Goal: Task Accomplishment & Management: Manage account settings

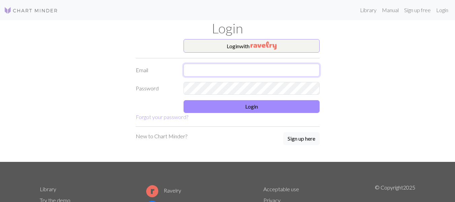
click at [298, 66] on input "text" at bounding box center [252, 70] width 136 height 13
type input "[EMAIL_ADDRESS][DOMAIN_NAME]"
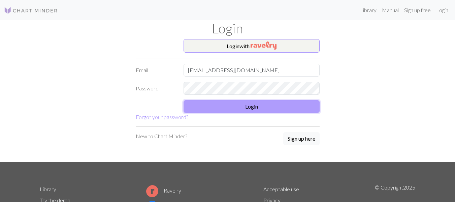
click at [217, 109] on button "Login" at bounding box center [252, 106] width 136 height 13
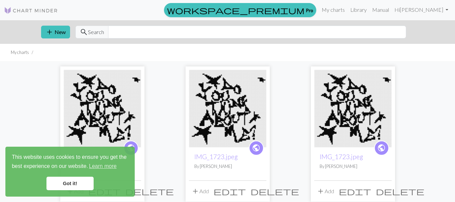
scroll to position [23, 0]
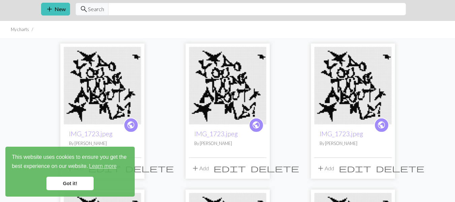
click at [98, 80] on img at bounding box center [103, 86] width 78 height 78
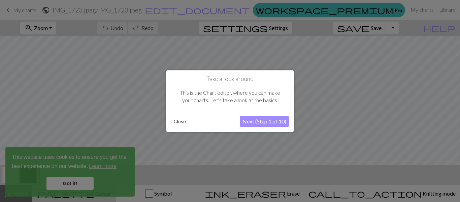
click at [262, 119] on button "Next (Step 1 of 10)" at bounding box center [264, 121] width 49 height 11
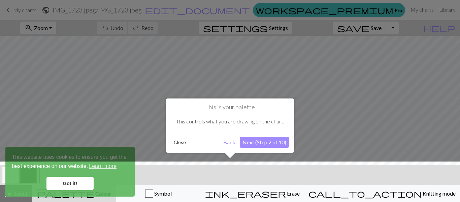
click at [267, 141] on button "Next (Step 2 of 10)" at bounding box center [264, 142] width 49 height 11
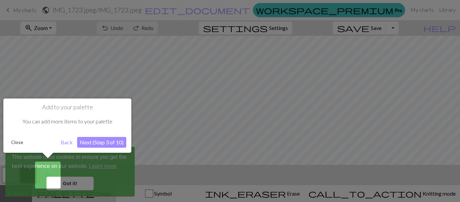
click at [101, 144] on button "Next (Step 3 of 10)" at bounding box center [101, 142] width 49 height 11
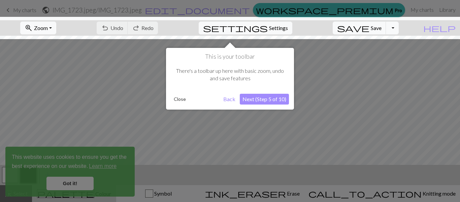
click at [279, 96] on button "Next (Step 5 of 10)" at bounding box center [264, 99] width 49 height 11
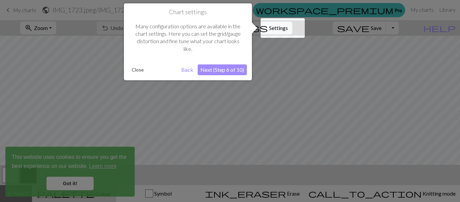
click at [212, 69] on button "Next (Step 6 of 10)" at bounding box center [222, 69] width 49 height 11
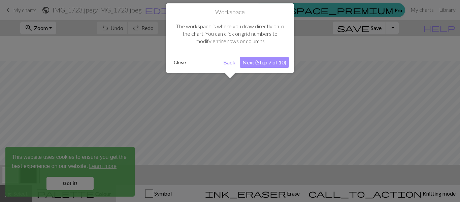
scroll to position [26, 0]
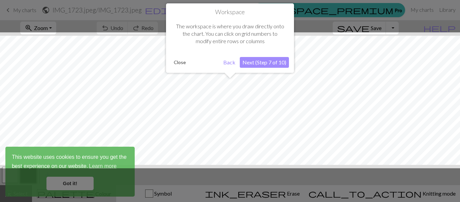
click at [251, 65] on button "Next (Step 7 of 10)" at bounding box center [264, 62] width 49 height 11
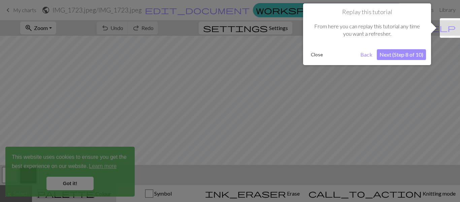
click at [411, 53] on button "Next (Step 8 of 10)" at bounding box center [401, 54] width 49 height 11
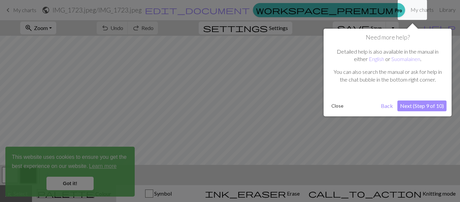
click at [403, 108] on button "Next (Step 9 of 10)" at bounding box center [422, 105] width 49 height 11
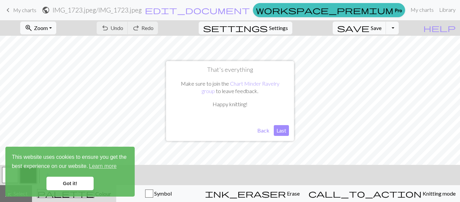
click at [281, 131] on button "Last" at bounding box center [281, 130] width 15 height 11
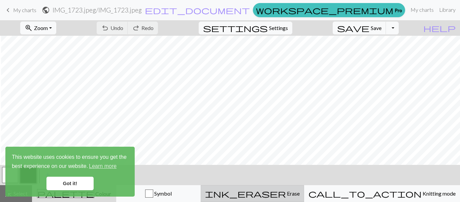
scroll to position [26, 1]
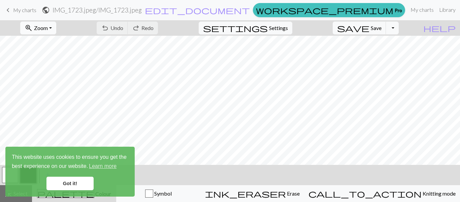
click at [50, 31] on button "zoom_in Zoom Zoom" at bounding box center [38, 28] width 36 height 13
click at [56, 53] on button "Fit width" at bounding box center [47, 53] width 53 height 11
click at [56, 27] on button "zoom_in Zoom Zoom" at bounding box center [38, 28] width 36 height 13
click at [48, 63] on button "Fit height" at bounding box center [47, 64] width 53 height 11
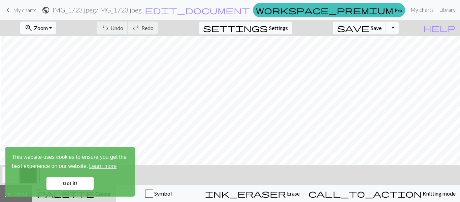
click at [56, 31] on button "zoom_in Zoom Zoom" at bounding box center [38, 28] width 36 height 13
click at [68, 44] on button "Fit all" at bounding box center [47, 42] width 53 height 11
click at [81, 182] on link "Got it!" at bounding box center [70, 183] width 47 height 13
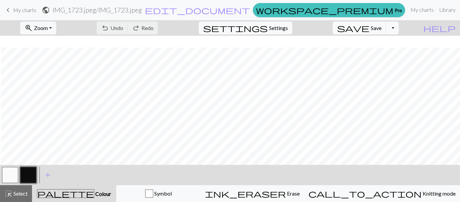
scroll to position [12, 1]
click at [29, 170] on button "button" at bounding box center [28, 175] width 16 height 16
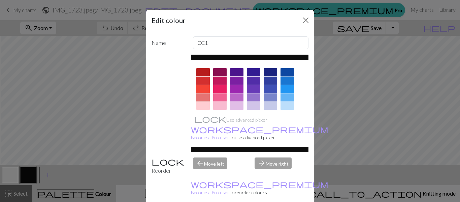
click at [281, 70] on div at bounding box center [287, 72] width 13 height 8
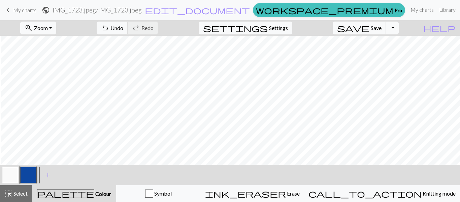
click at [15, 171] on button "button" at bounding box center [10, 175] width 16 height 16
click at [14, 171] on button "button" at bounding box center [10, 175] width 16 height 16
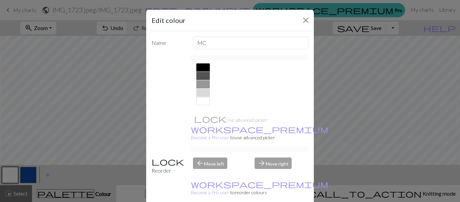
scroll to position [141, 0]
click at [199, 66] on div at bounding box center [203, 68] width 13 height 8
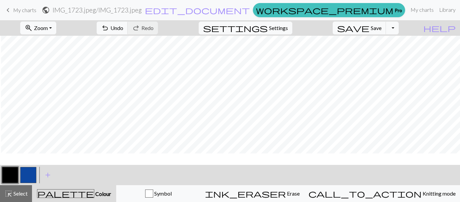
scroll to position [98, 1]
click at [26, 175] on button "button" at bounding box center [28, 175] width 16 height 16
click at [9, 173] on button "button" at bounding box center [10, 175] width 16 height 16
click at [25, 175] on button "button" at bounding box center [28, 175] width 16 height 16
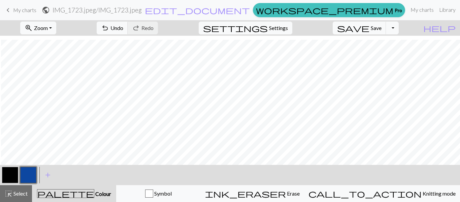
scroll to position [81, 1]
click at [9, 172] on button "button" at bounding box center [10, 175] width 16 height 16
click at [29, 173] on button "button" at bounding box center [28, 175] width 16 height 16
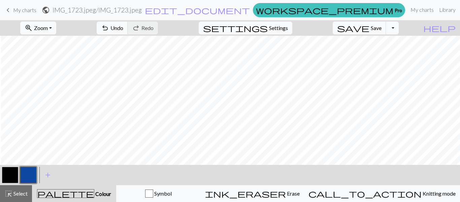
click at [6, 170] on button "button" at bounding box center [10, 175] width 16 height 16
drag, startPoint x: 29, startPoint y: 178, endPoint x: 22, endPoint y: 179, distance: 6.8
click at [22, 179] on button "button" at bounding box center [28, 175] width 16 height 16
click at [8, 174] on button "button" at bounding box center [10, 175] width 16 height 16
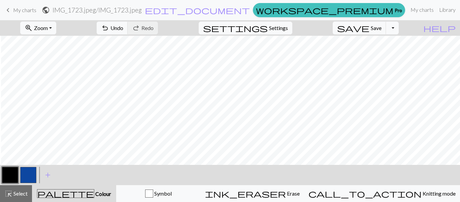
click at [26, 178] on button "button" at bounding box center [28, 175] width 16 height 16
click at [5, 178] on button "button" at bounding box center [10, 175] width 16 height 16
click at [27, 175] on button "button" at bounding box center [28, 175] width 16 height 16
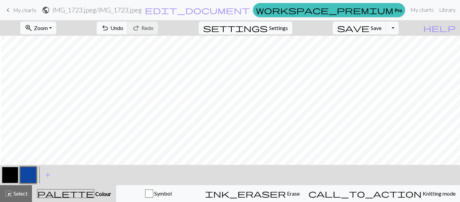
scroll to position [148, 1]
click at [9, 172] on button "button" at bounding box center [10, 175] width 16 height 16
click at [28, 171] on button "button" at bounding box center [28, 175] width 16 height 16
click at [12, 174] on button "button" at bounding box center [10, 175] width 16 height 16
click at [28, 177] on button "button" at bounding box center [28, 175] width 16 height 16
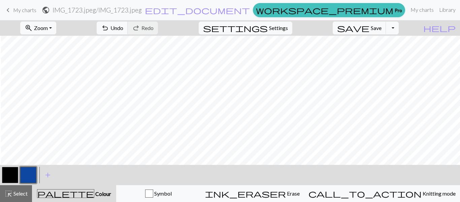
click at [6, 176] on button "button" at bounding box center [10, 175] width 16 height 16
click at [19, 176] on div at bounding box center [10, 175] width 18 height 18
click at [24, 176] on button "button" at bounding box center [28, 175] width 16 height 16
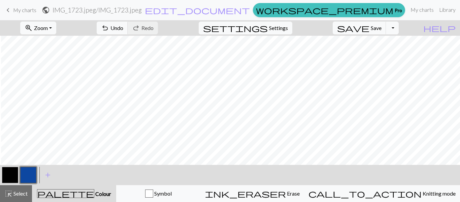
click at [10, 172] on button "button" at bounding box center [10, 175] width 16 height 16
click at [29, 174] on button "button" at bounding box center [28, 175] width 16 height 16
click at [10, 172] on button "button" at bounding box center [10, 175] width 16 height 16
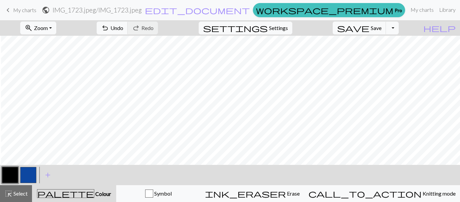
click at [11, 174] on button "button" at bounding box center [10, 175] width 16 height 16
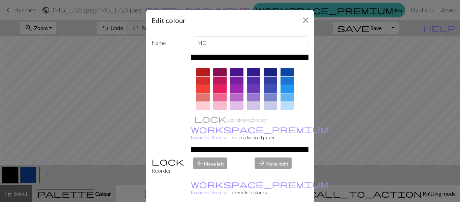
click at [83, 176] on div "Edit colour Name MC Use advanced picker workspace_premium Become a Pro user to …" at bounding box center [230, 101] width 460 height 202
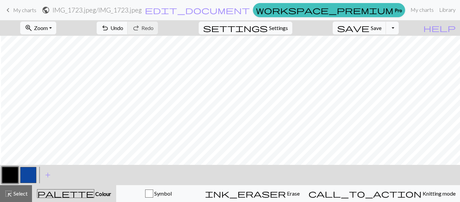
click at [23, 178] on button "button" at bounding box center [28, 175] width 16 height 16
click at [6, 171] on button "button" at bounding box center [10, 175] width 16 height 16
click at [33, 177] on button "button" at bounding box center [28, 175] width 16 height 16
click at [11, 174] on button "button" at bounding box center [10, 175] width 16 height 16
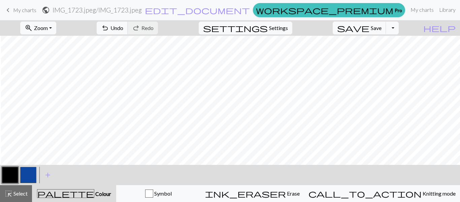
click at [31, 174] on button "button" at bounding box center [28, 175] width 16 height 16
click at [14, 174] on button "button" at bounding box center [10, 175] width 16 height 16
click at [28, 181] on button "button" at bounding box center [28, 175] width 16 height 16
click at [10, 177] on button "button" at bounding box center [10, 175] width 16 height 16
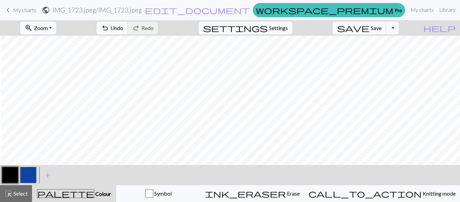
scroll to position [166, 1]
click at [27, 178] on button "button" at bounding box center [28, 175] width 16 height 16
click at [9, 178] on button "button" at bounding box center [10, 175] width 16 height 16
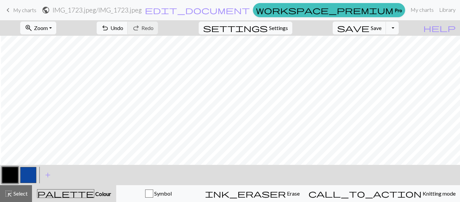
click at [10, 172] on button "button" at bounding box center [10, 175] width 16 height 16
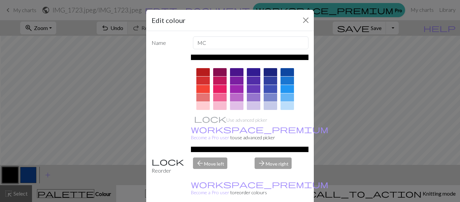
click at [25, 174] on div "Edit colour Name MC Use advanced picker workspace_premium Become a Pro user to …" at bounding box center [230, 101] width 460 height 202
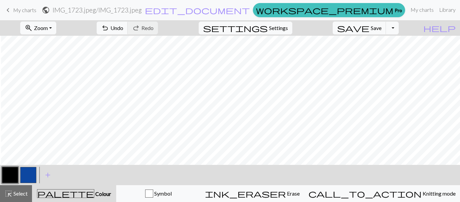
click at [25, 174] on button "button" at bounding box center [28, 175] width 16 height 16
click at [6, 176] on button "button" at bounding box center [10, 175] width 16 height 16
click at [22, 176] on button "button" at bounding box center [28, 175] width 16 height 16
click at [5, 177] on button "button" at bounding box center [10, 175] width 16 height 16
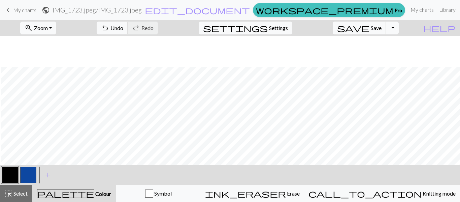
scroll to position [158, 1]
click at [24, 180] on button "button" at bounding box center [28, 175] width 16 height 16
click at [5, 179] on button "button" at bounding box center [10, 175] width 16 height 16
click at [31, 176] on button "button" at bounding box center [28, 175] width 16 height 16
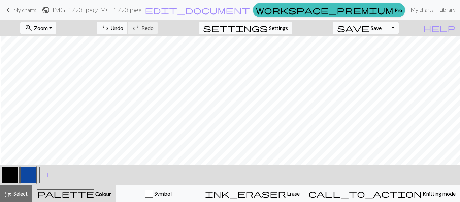
click at [7, 175] on button "button" at bounding box center [10, 175] width 16 height 16
click at [28, 177] on button "button" at bounding box center [28, 175] width 16 height 16
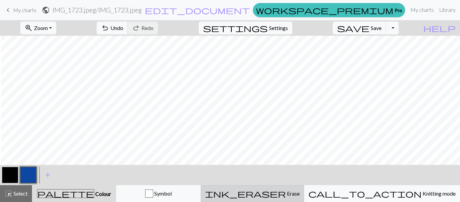
click at [304, 186] on button "ink_eraser Erase Erase" at bounding box center [252, 193] width 103 height 17
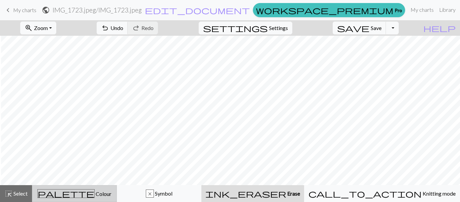
drag, startPoint x: 97, startPoint y: 190, endPoint x: 101, endPoint y: 191, distance: 4.1
click at [101, 191] on div "palette Colour Colour" at bounding box center [74, 193] width 76 height 9
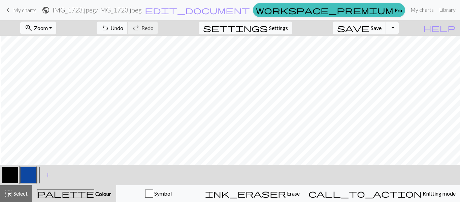
click at [8, 174] on button "button" at bounding box center [10, 175] width 16 height 16
click at [24, 176] on button "button" at bounding box center [28, 175] width 16 height 16
click at [4, 175] on button "button" at bounding box center [10, 175] width 16 height 16
click at [34, 180] on button "button" at bounding box center [28, 175] width 16 height 16
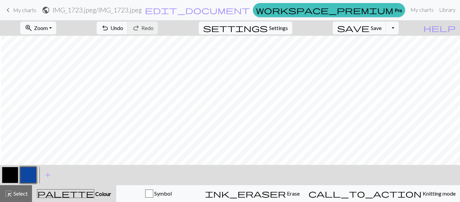
click at [12, 176] on button "button" at bounding box center [10, 175] width 16 height 16
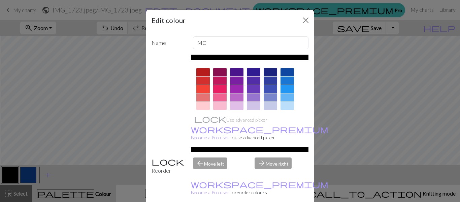
click at [73, 173] on div "Edit colour Name MC Use advanced picker workspace_premium Become a Pro user to …" at bounding box center [230, 101] width 460 height 202
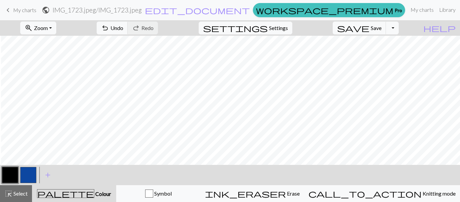
click at [27, 181] on button "button" at bounding box center [28, 175] width 16 height 16
click at [1, 175] on div at bounding box center [10, 175] width 18 height 18
click at [7, 176] on button "button" at bounding box center [10, 175] width 16 height 16
click at [21, 177] on button "button" at bounding box center [28, 175] width 16 height 16
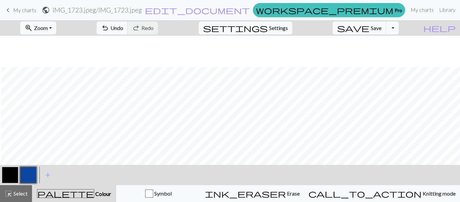
scroll to position [176, 1]
click at [8, 176] on button "button" at bounding box center [10, 175] width 16 height 16
click at [26, 172] on button "button" at bounding box center [28, 175] width 16 height 16
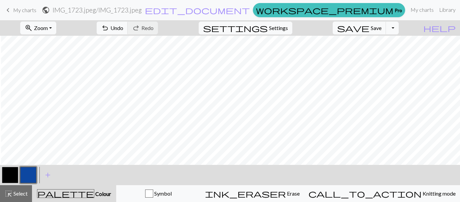
click at [17, 174] on button "button" at bounding box center [10, 175] width 16 height 16
click at [24, 179] on button "button" at bounding box center [28, 175] width 16 height 16
click at [11, 176] on button "button" at bounding box center [10, 175] width 16 height 16
click at [21, 171] on button "button" at bounding box center [28, 175] width 16 height 16
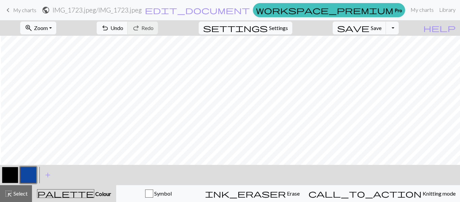
click at [14, 176] on button "button" at bounding box center [10, 175] width 16 height 16
click at [382, 26] on span "Save" at bounding box center [376, 28] width 11 height 6
click at [382, 30] on span "Save" at bounding box center [376, 28] width 11 height 6
click at [399, 27] on button "Toggle Dropdown" at bounding box center [392, 28] width 13 height 13
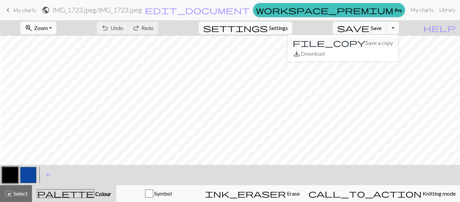
click at [389, 46] on button "file_copy Save a copy" at bounding box center [343, 42] width 111 height 11
click at [382, 30] on span "Save" at bounding box center [376, 28] width 11 height 6
click at [399, 28] on button "Toggle Dropdown" at bounding box center [392, 28] width 13 height 13
click at [384, 53] on button "save_alt Download" at bounding box center [343, 53] width 111 height 11
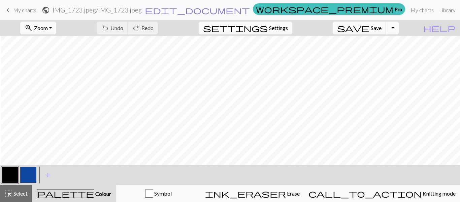
click at [232, 7] on span "edit_document" at bounding box center [197, 9] width 105 height 9
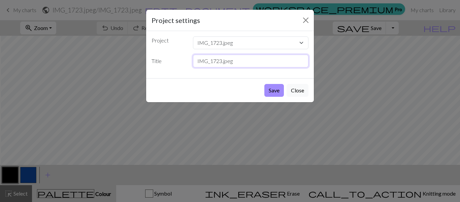
click at [259, 62] on input "IMG_1723.jpeg" at bounding box center [251, 61] width 116 height 13
click at [220, 62] on input "IMG_1723.jpeg" at bounding box center [251, 61] width 116 height 13
type input "IMG_17243.jpeg"
click at [265, 84] on button "Save" at bounding box center [275, 90] width 20 height 13
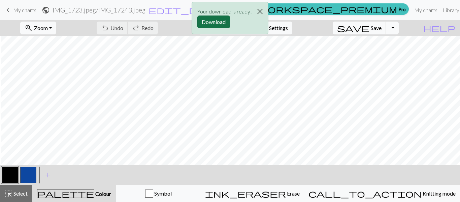
click at [216, 22] on button "Download" at bounding box center [214, 22] width 33 height 13
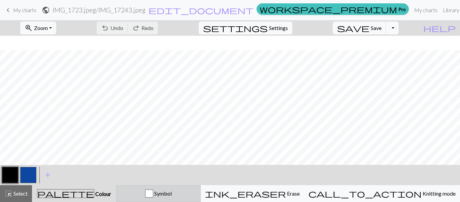
scroll to position [124, 0]
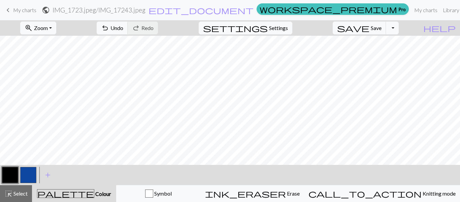
click at [25, 179] on button "button" at bounding box center [28, 175] width 16 height 16
click at [9, 173] on button "button" at bounding box center [10, 175] width 16 height 16
click at [27, 168] on button "button" at bounding box center [28, 175] width 16 height 16
click at [11, 182] on button "button" at bounding box center [10, 175] width 16 height 16
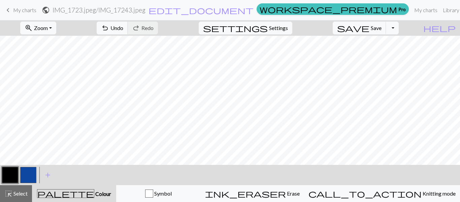
click at [33, 173] on button "button" at bounding box center [28, 175] width 16 height 16
click at [18, 169] on button "button" at bounding box center [10, 175] width 16 height 16
click at [29, 173] on button "button" at bounding box center [28, 175] width 16 height 16
click at [3, 176] on button "button" at bounding box center [10, 175] width 16 height 16
click at [28, 176] on button "button" at bounding box center [28, 175] width 16 height 16
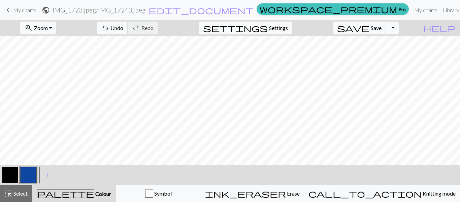
click at [9, 173] on button "button" at bounding box center [10, 175] width 16 height 16
click at [13, 172] on button "button" at bounding box center [10, 175] width 16 height 16
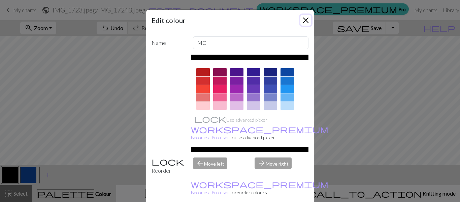
click at [301, 22] on button "Close" at bounding box center [306, 20] width 11 height 11
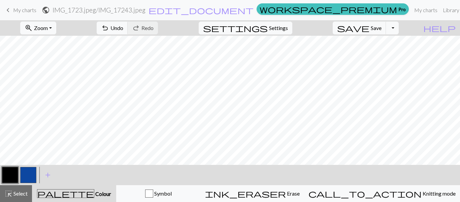
click at [27, 179] on button "button" at bounding box center [28, 175] width 16 height 16
click at [13, 173] on button "button" at bounding box center [10, 175] width 16 height 16
click at [29, 173] on button "button" at bounding box center [28, 175] width 16 height 16
click at [8, 176] on button "button" at bounding box center [10, 175] width 16 height 16
click at [21, 182] on button "button" at bounding box center [28, 175] width 16 height 16
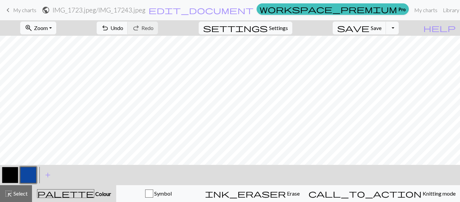
click at [11, 175] on button "button" at bounding box center [10, 175] width 16 height 16
click at [20, 172] on button "button" at bounding box center [28, 175] width 16 height 16
click at [2, 176] on button "button" at bounding box center [10, 175] width 16 height 16
click at [29, 171] on button "button" at bounding box center [28, 175] width 16 height 16
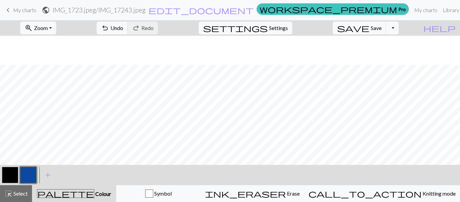
scroll to position [131, 0]
click at [4, 178] on button "button" at bounding box center [10, 175] width 16 height 16
click at [24, 177] on button "button" at bounding box center [28, 175] width 16 height 16
click at [10, 173] on button "button" at bounding box center [10, 175] width 16 height 16
click at [29, 175] on button "button" at bounding box center [28, 175] width 16 height 16
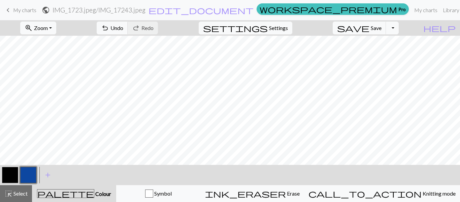
click at [7, 174] on button "button" at bounding box center [10, 175] width 16 height 16
click at [31, 174] on button "button" at bounding box center [28, 175] width 16 height 16
click at [5, 179] on button "button" at bounding box center [10, 175] width 16 height 16
click at [28, 175] on button "button" at bounding box center [28, 175] width 16 height 16
click at [10, 171] on button "button" at bounding box center [10, 175] width 16 height 16
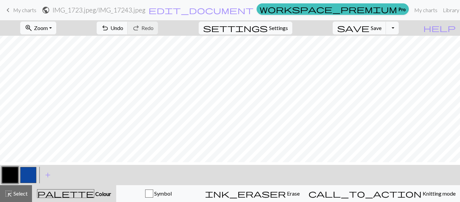
scroll to position [142, 0]
click at [25, 177] on button "button" at bounding box center [28, 175] width 16 height 16
click at [13, 178] on button "button" at bounding box center [10, 175] width 16 height 16
click at [30, 174] on button "button" at bounding box center [28, 175] width 16 height 16
click at [4, 177] on button "button" at bounding box center [10, 175] width 16 height 16
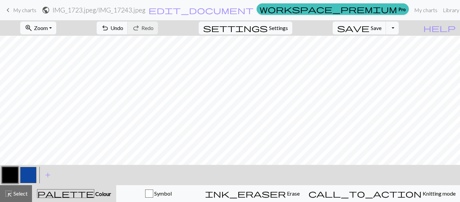
click at [22, 173] on button "button" at bounding box center [28, 175] width 16 height 16
click at [12, 169] on button "button" at bounding box center [10, 175] width 16 height 16
click at [26, 176] on button "button" at bounding box center [28, 175] width 16 height 16
click at [6, 176] on button "button" at bounding box center [10, 175] width 16 height 16
click at [27, 169] on button "button" at bounding box center [28, 175] width 16 height 16
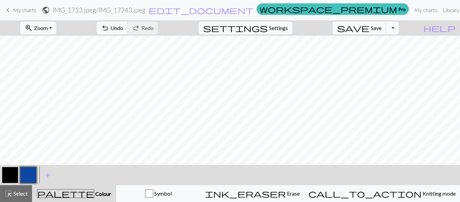
click at [7, 181] on button "button" at bounding box center [10, 175] width 16 height 16
click at [28, 171] on button "button" at bounding box center [28, 175] width 16 height 16
click at [10, 170] on button "button" at bounding box center [10, 175] width 16 height 16
click at [25, 179] on button "button" at bounding box center [28, 175] width 16 height 16
click at [236, 12] on span "edit_document" at bounding box center [201, 9] width 105 height 9
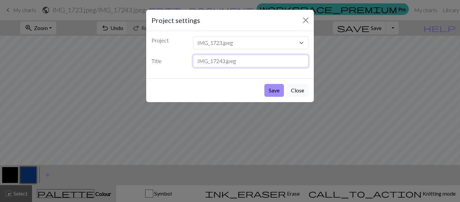
click at [239, 63] on input "IMG_17243.jpeg" at bounding box center [251, 61] width 116 height 13
type input "I"
type input "do you think about me?"
click button "Save" at bounding box center [275, 90] width 20 height 13
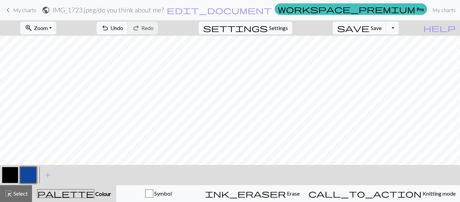
click at [13, 173] on button "button" at bounding box center [10, 175] width 16 height 16
click at [23, 181] on button "button" at bounding box center [28, 175] width 16 height 16
click at [8, 176] on button "button" at bounding box center [10, 175] width 16 height 16
click at [245, 10] on span "edit_document" at bounding box center [219, 9] width 105 height 9
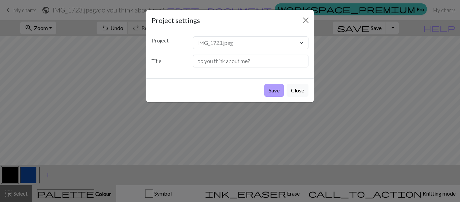
click at [278, 86] on button "Save" at bounding box center [275, 90] width 20 height 13
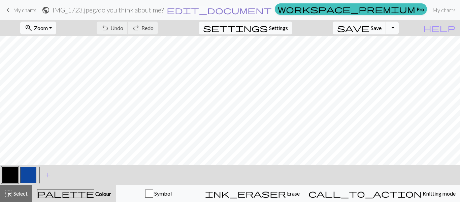
click at [245, 9] on span "edit_document" at bounding box center [219, 9] width 105 height 9
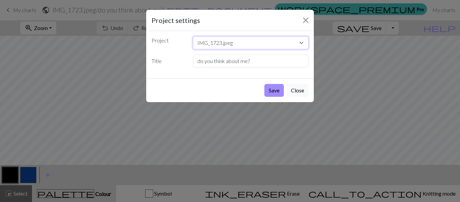
click at [270, 43] on select "IMG_1723.jpeg IMG_1723.jpeg IMG_1723.jpeg IMG_1723.jpeg IMG_1723.jpeg IMG_1723.…" at bounding box center [251, 42] width 116 height 13
click at [193, 36] on select "IMG_1723.jpeg IMG_1723.jpeg IMG_1723.jpeg IMG_1723.jpeg IMG_1723.jpeg IMG_1723.…" at bounding box center [251, 42] width 116 height 13
click at [275, 90] on button "Save" at bounding box center [275, 90] width 20 height 13
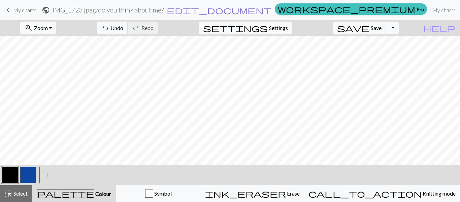
click at [239, 11] on form "public IMG_1723.jpeg / do you think about me? edit_document Edit settings" at bounding box center [157, 9] width 231 height 13
click at [243, 12] on span "edit_document" at bounding box center [219, 9] width 105 height 9
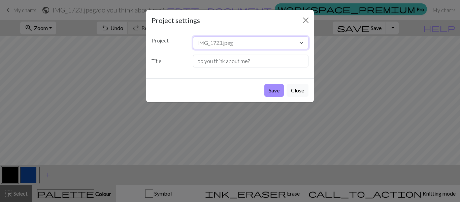
click at [254, 44] on select "IMG_1723.jpeg IMG_1723.jpeg IMG_1723.jpeg IMG_1723.jpeg IMG_1723.jpeg IMG_1723.…" at bounding box center [251, 42] width 116 height 13
click at [216, 41] on select "IMG_1723.jpeg IMG_1723.jpeg IMG_1723.jpeg IMG_1723.jpeg IMG_1723.jpeg IMG_1723.…" at bounding box center [251, 42] width 116 height 13
click at [277, 90] on button "Save" at bounding box center [275, 90] width 20 height 13
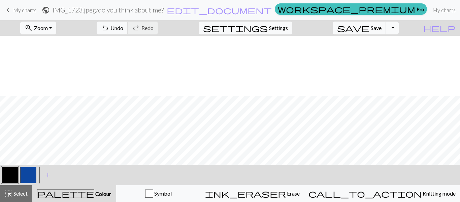
scroll to position [202, 0]
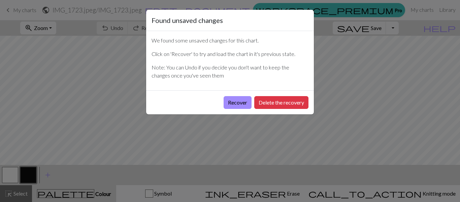
drag, startPoint x: 0, startPoint y: 0, endPoint x: 338, endPoint y: 36, distance: 340.4
click at [338, 36] on div "Found unsaved changes We found some unsaved changes for this chart. Click on 'R…" at bounding box center [230, 101] width 460 height 202
click at [237, 100] on button "Recover" at bounding box center [238, 102] width 28 height 13
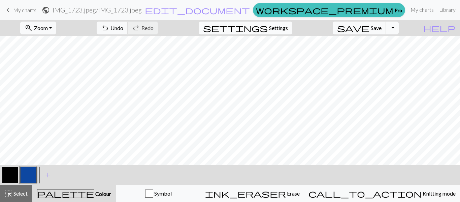
click at [285, 28] on span "Settings" at bounding box center [278, 28] width 19 height 8
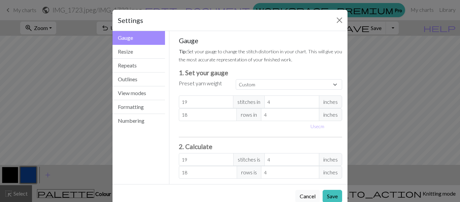
click at [332, 103] on span "inches" at bounding box center [330, 101] width 23 height 13
click at [338, 103] on span "inches" at bounding box center [330, 101] width 23 height 13
click at [335, 101] on span "inches" at bounding box center [330, 101] width 23 height 13
click at [306, 82] on select "Custom Square Lace Light Fingering Fingering Sport Double knit Worsted Aran Bul…" at bounding box center [289, 84] width 107 height 10
click at [211, 142] on div "Gauge Tip: Set your gauge to change the stitch distortion in your chart. This w…" at bounding box center [261, 107] width 164 height 142
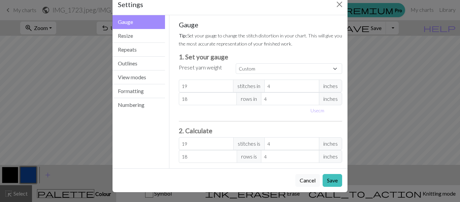
scroll to position [16, 0]
click at [126, 36] on button "Resize" at bounding box center [139, 36] width 53 height 14
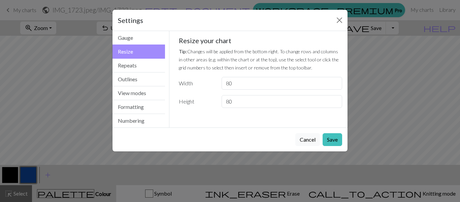
scroll to position [0, 0]
click at [255, 79] on input "80" at bounding box center [282, 83] width 121 height 13
type input "8"
type input "70"
click at [329, 138] on button "Save" at bounding box center [333, 139] width 20 height 13
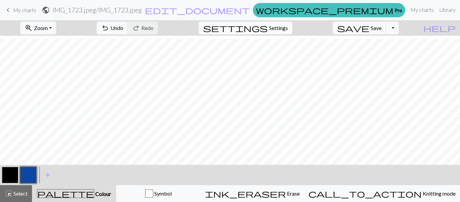
scroll to position [182, 0]
click at [284, 26] on span "Settings" at bounding box center [278, 28] width 19 height 8
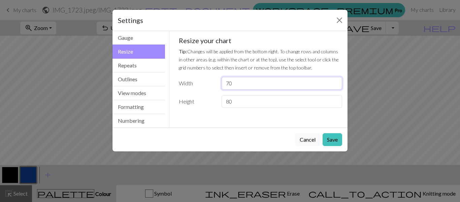
click at [234, 86] on input "70" at bounding box center [282, 83] width 121 height 13
type input "75"
click at [334, 137] on button "Save" at bounding box center [333, 139] width 20 height 13
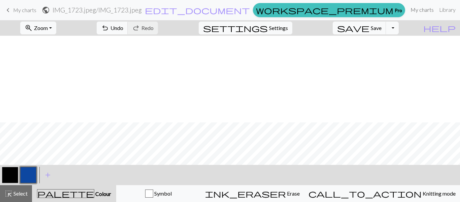
scroll to position [130, 0]
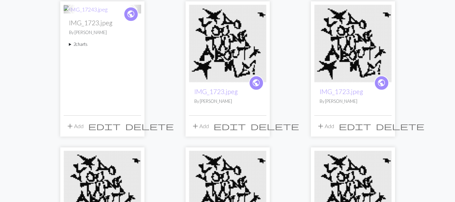
scroll to position [65, 0]
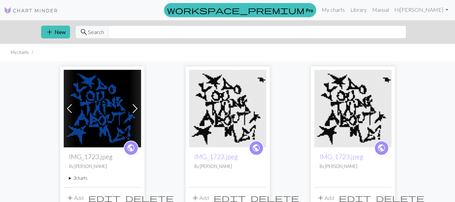
scroll to position [1, 0]
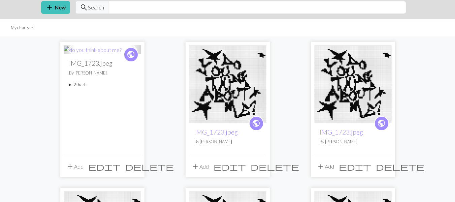
scroll to position [25, 0]
click at [71, 87] on summary "2 charts" at bounding box center [102, 84] width 67 height 6
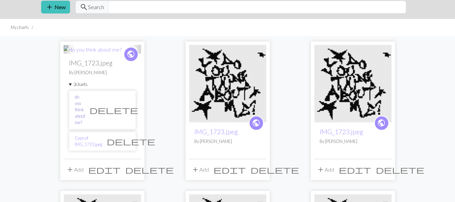
click at [83, 100] on link "do you think about me?" at bounding box center [80, 110] width 10 height 32
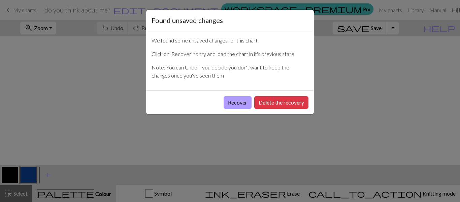
click at [245, 106] on button "Recover" at bounding box center [238, 102] width 28 height 13
